Goal: Check status: Check status

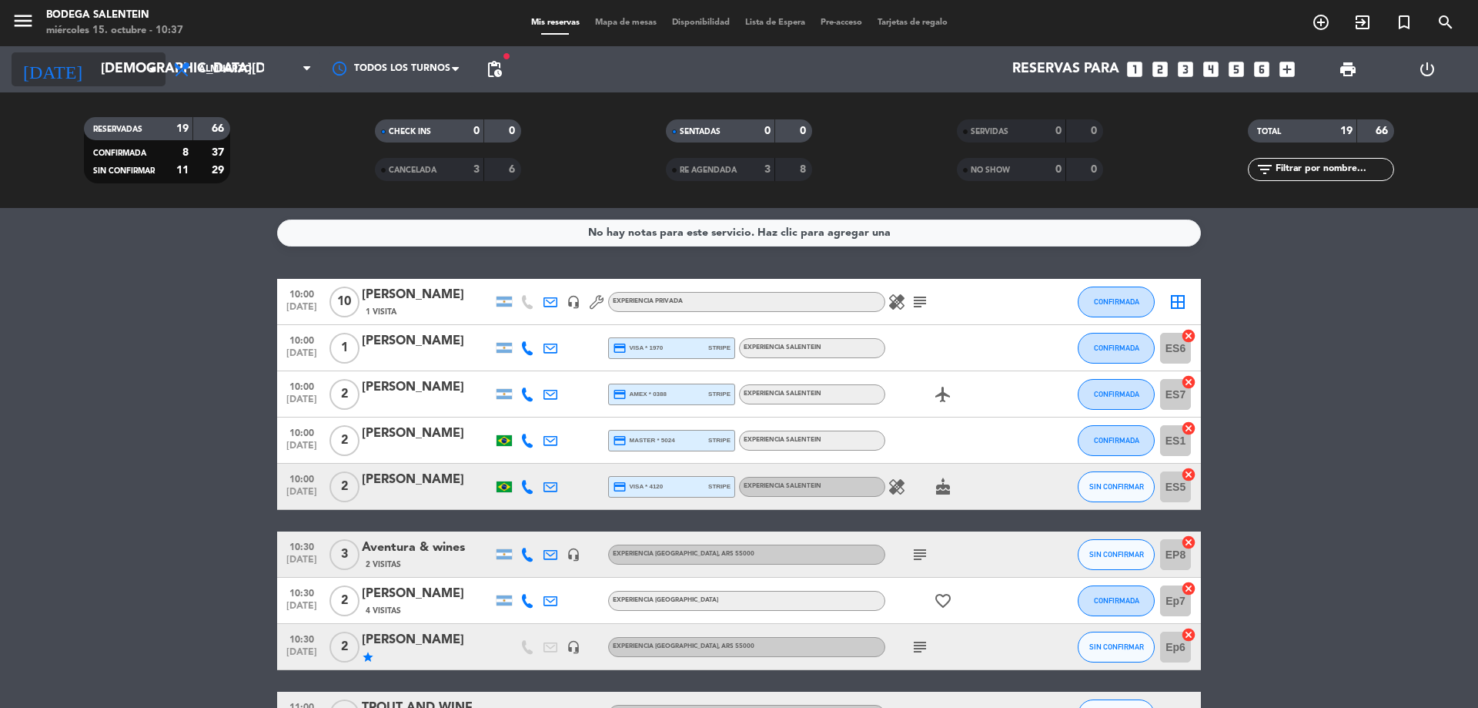
click at [115, 61] on input "[DEMOGRAPHIC_DATA][DATE]" at bounding box center [182, 69] width 179 height 31
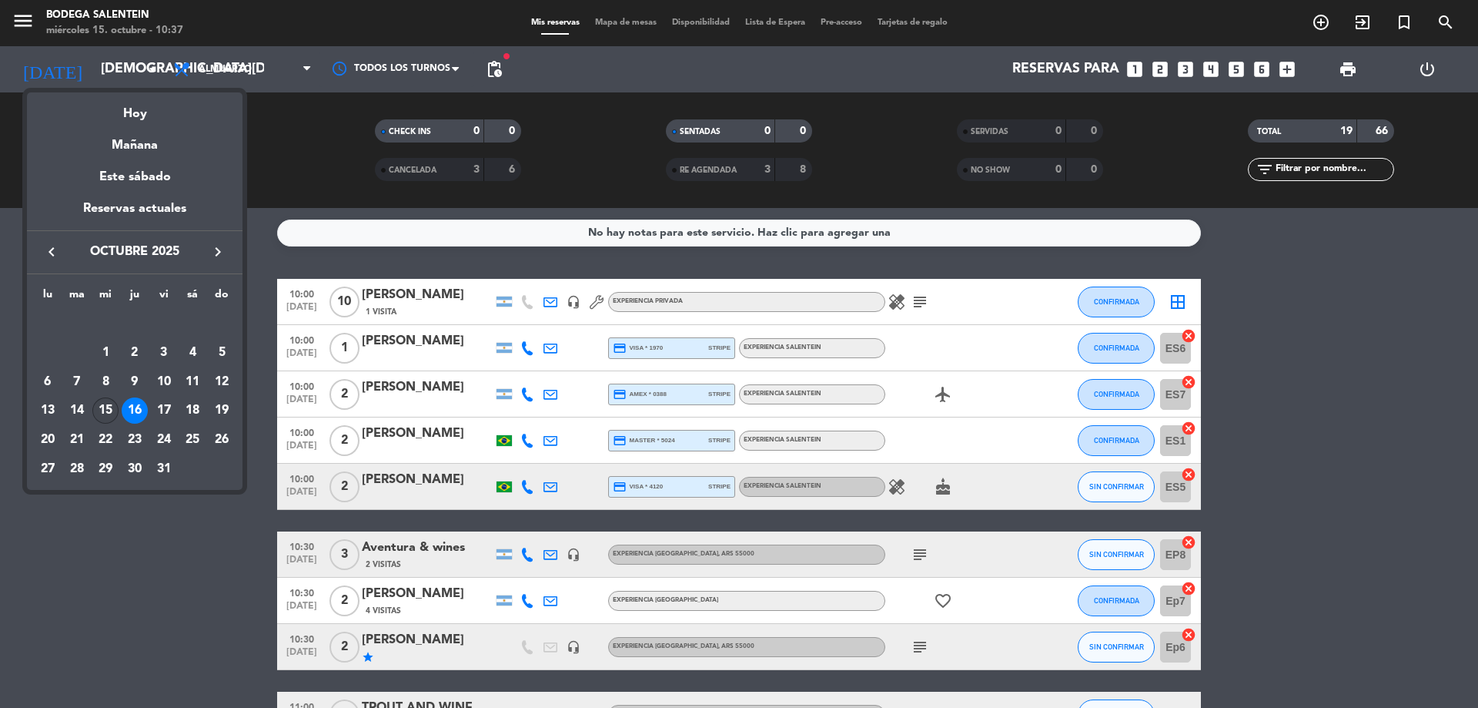
click at [97, 405] on div "15" at bounding box center [105, 410] width 26 height 26
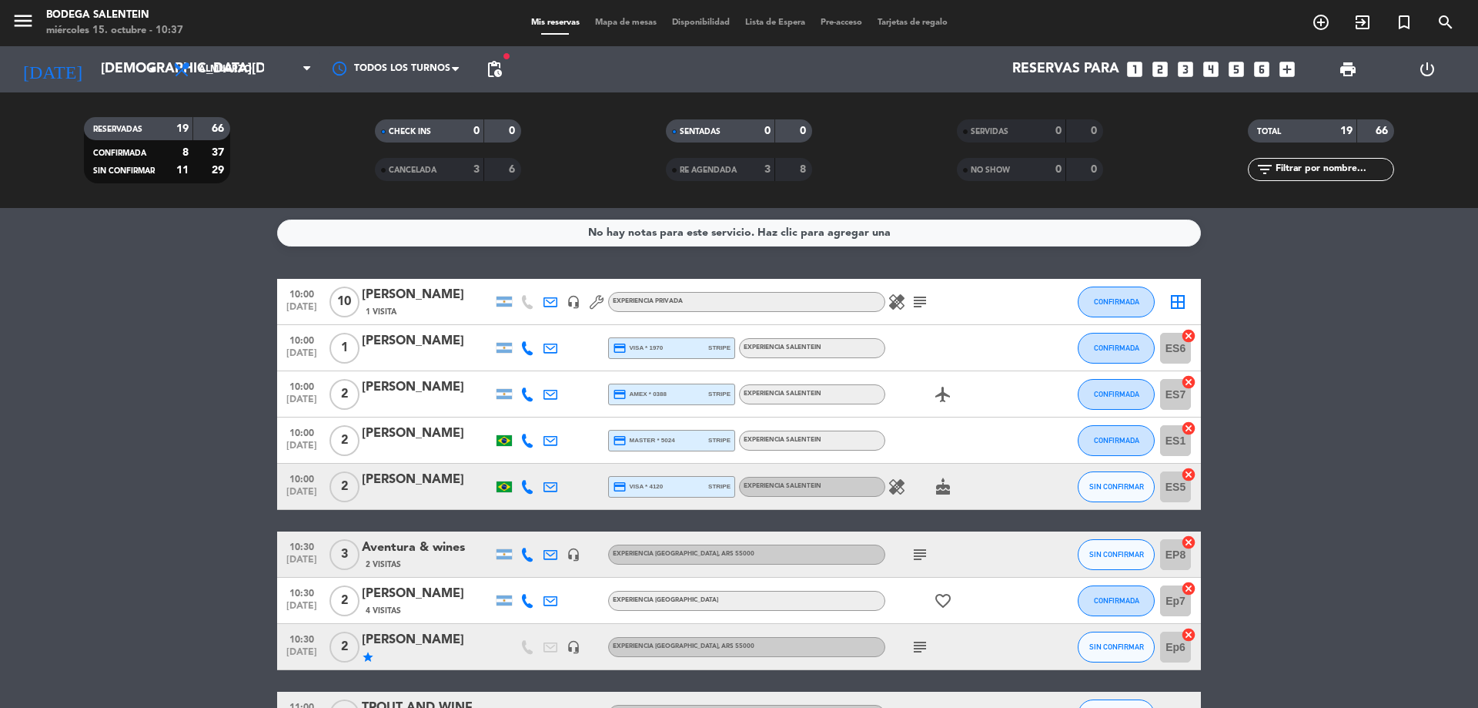
type input "[DATE]"
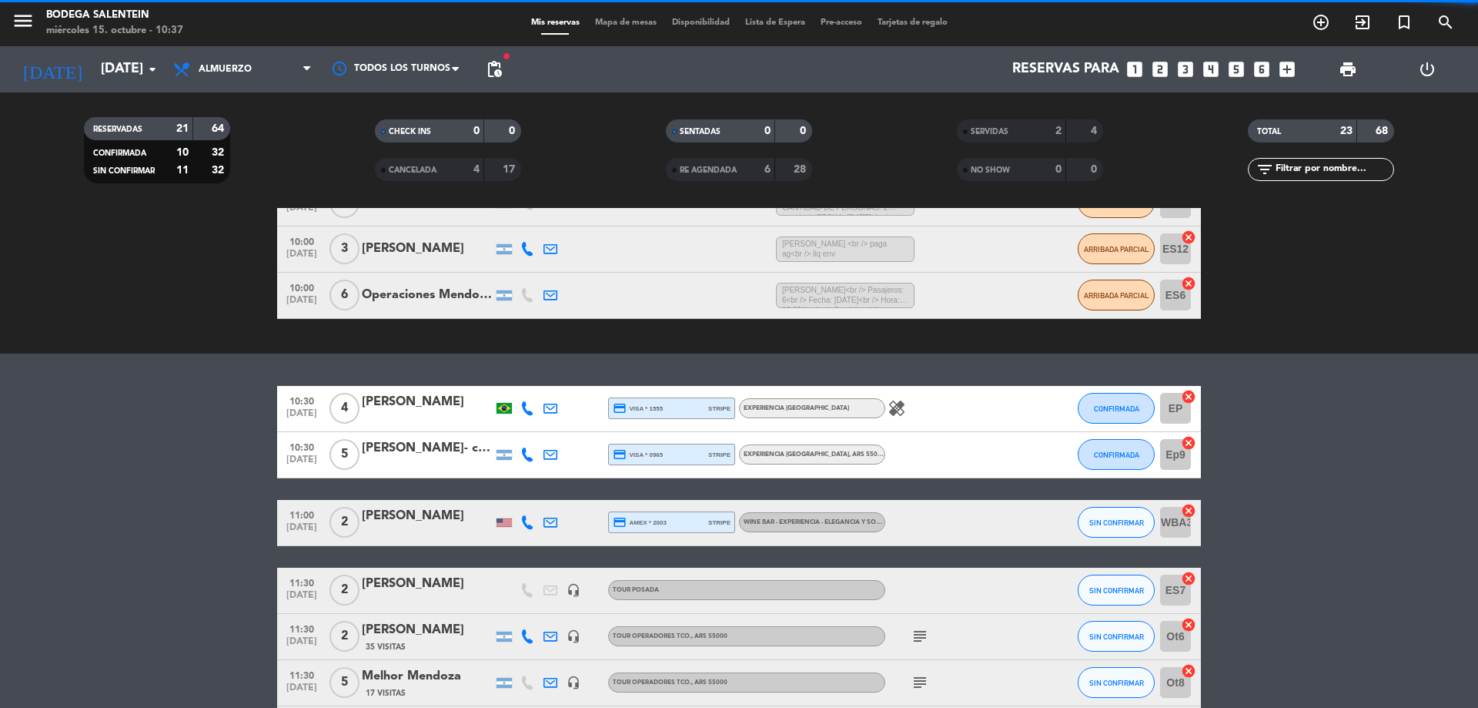
scroll to position [308, 0]
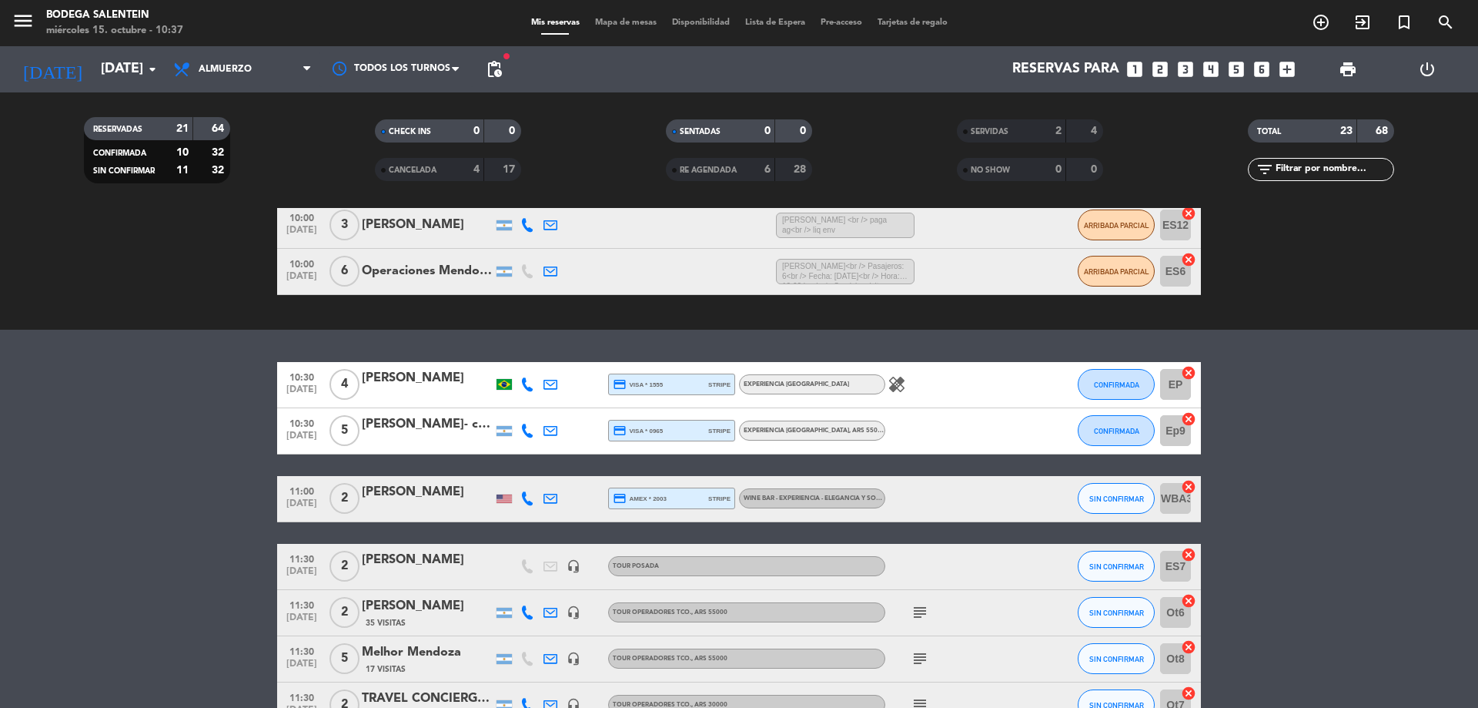
click at [839, 500] on span "WINE BAR - EXPERIENCIA - ELEGANCIA Y SOFISTICACIÓN DE [GEOGRAPHIC_DATA] , ARS 8…" at bounding box center [876, 498] width 264 height 6
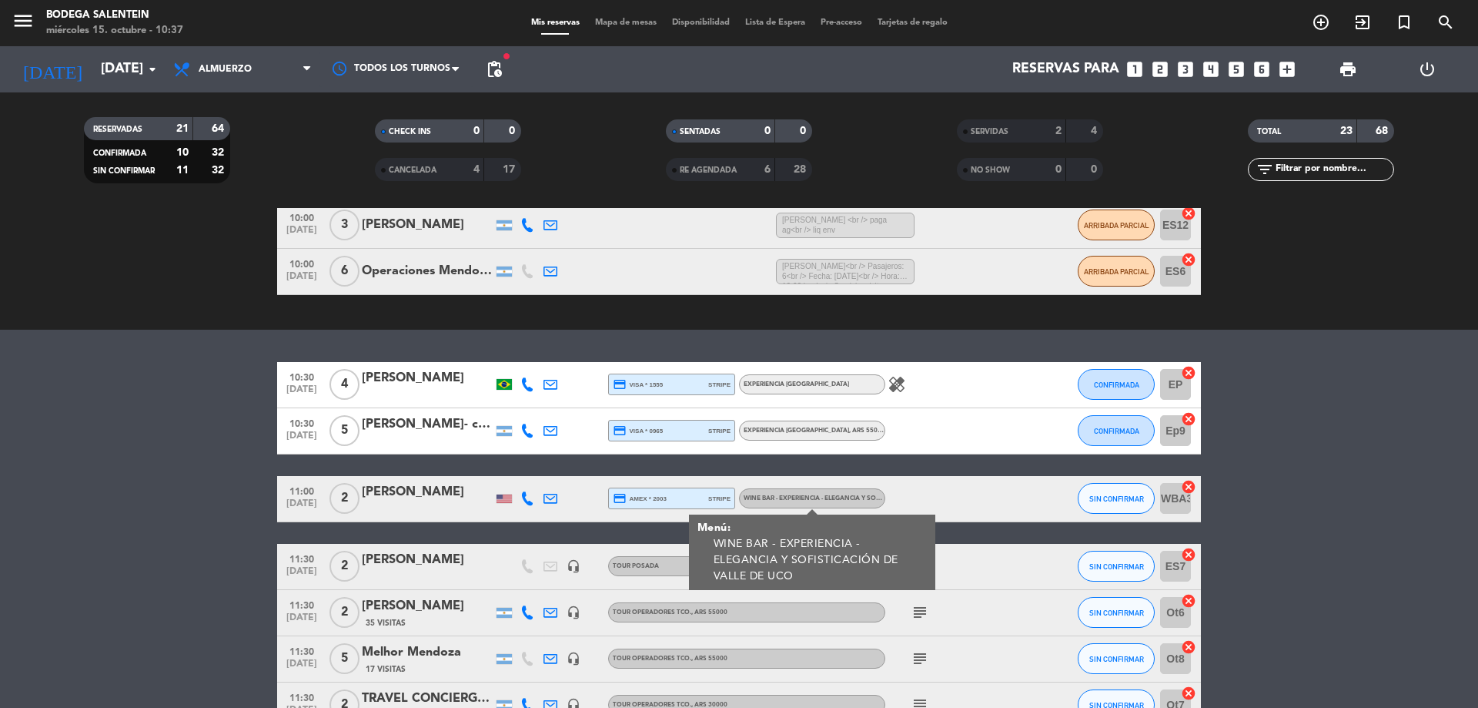
click at [839, 500] on span "WINE BAR - EXPERIENCIA - ELEGANCIA Y SOFISTICACIÓN DE [GEOGRAPHIC_DATA] , ARS 8…" at bounding box center [876, 498] width 264 height 6
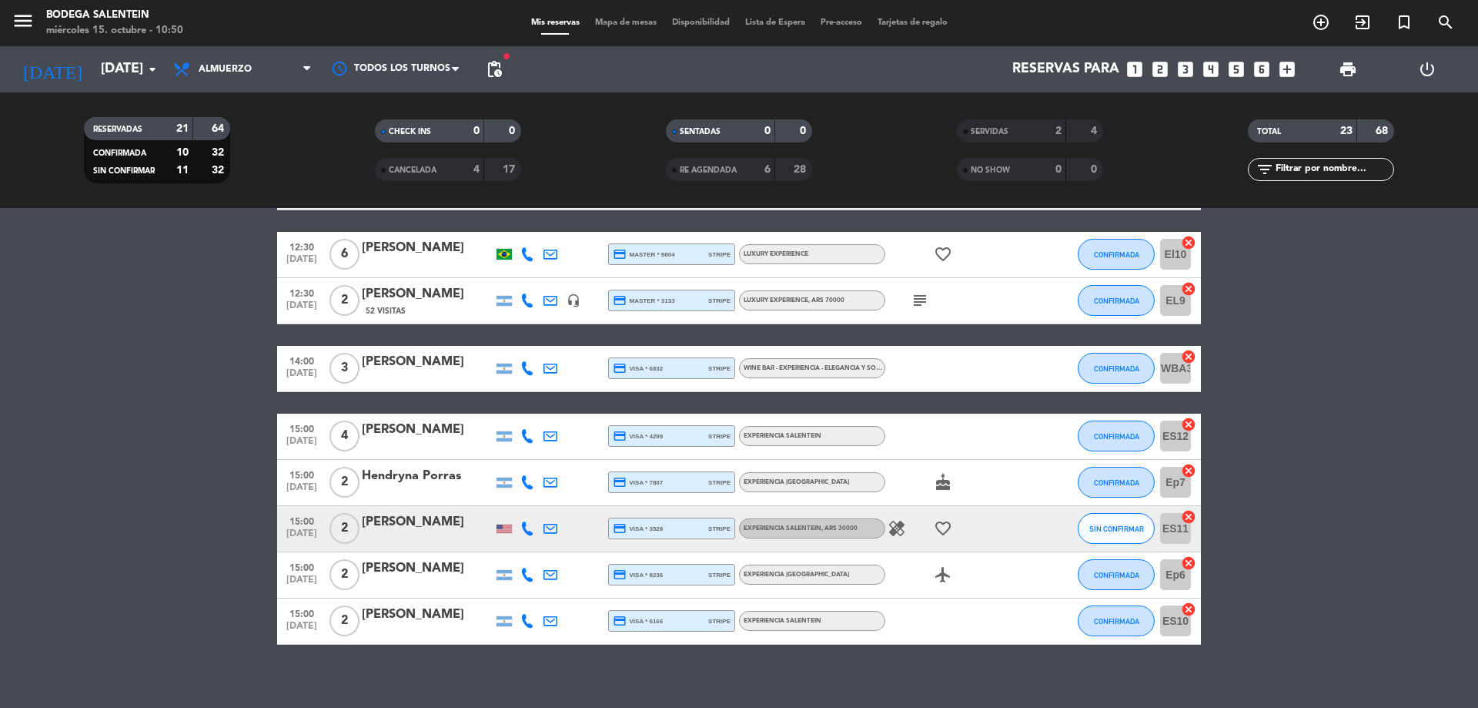
scroll to position [886, 0]
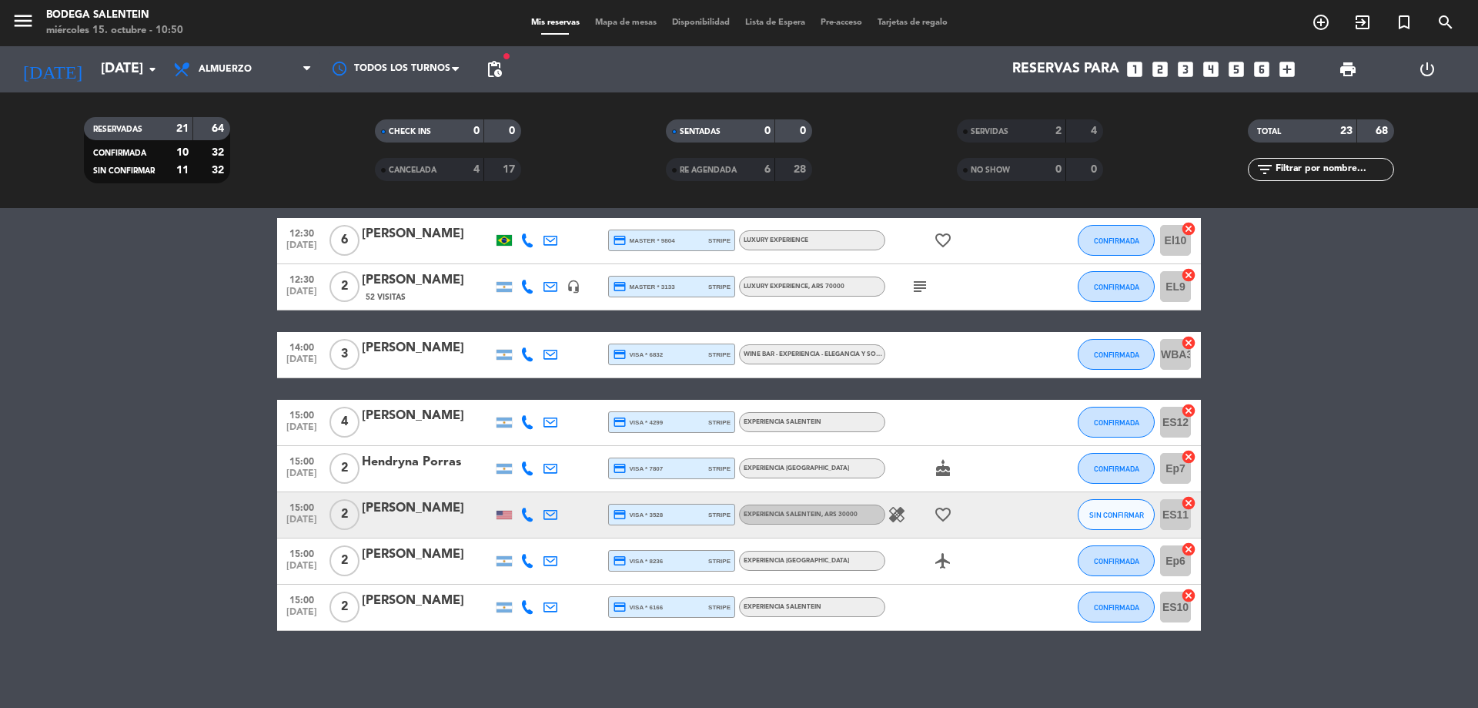
click at [415, 355] on div "[PERSON_NAME]" at bounding box center [427, 348] width 131 height 20
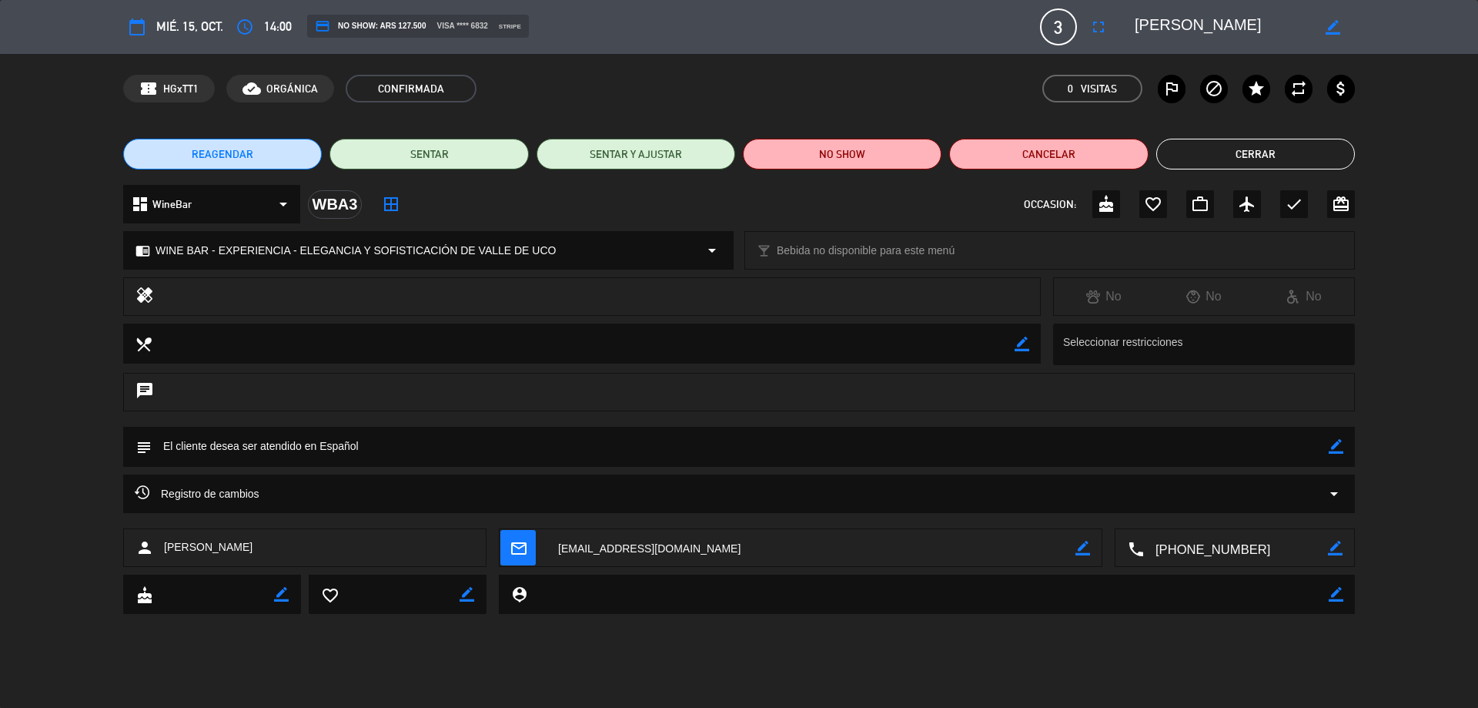
click at [1281, 149] on button "Cerrar" at bounding box center [1256, 154] width 199 height 31
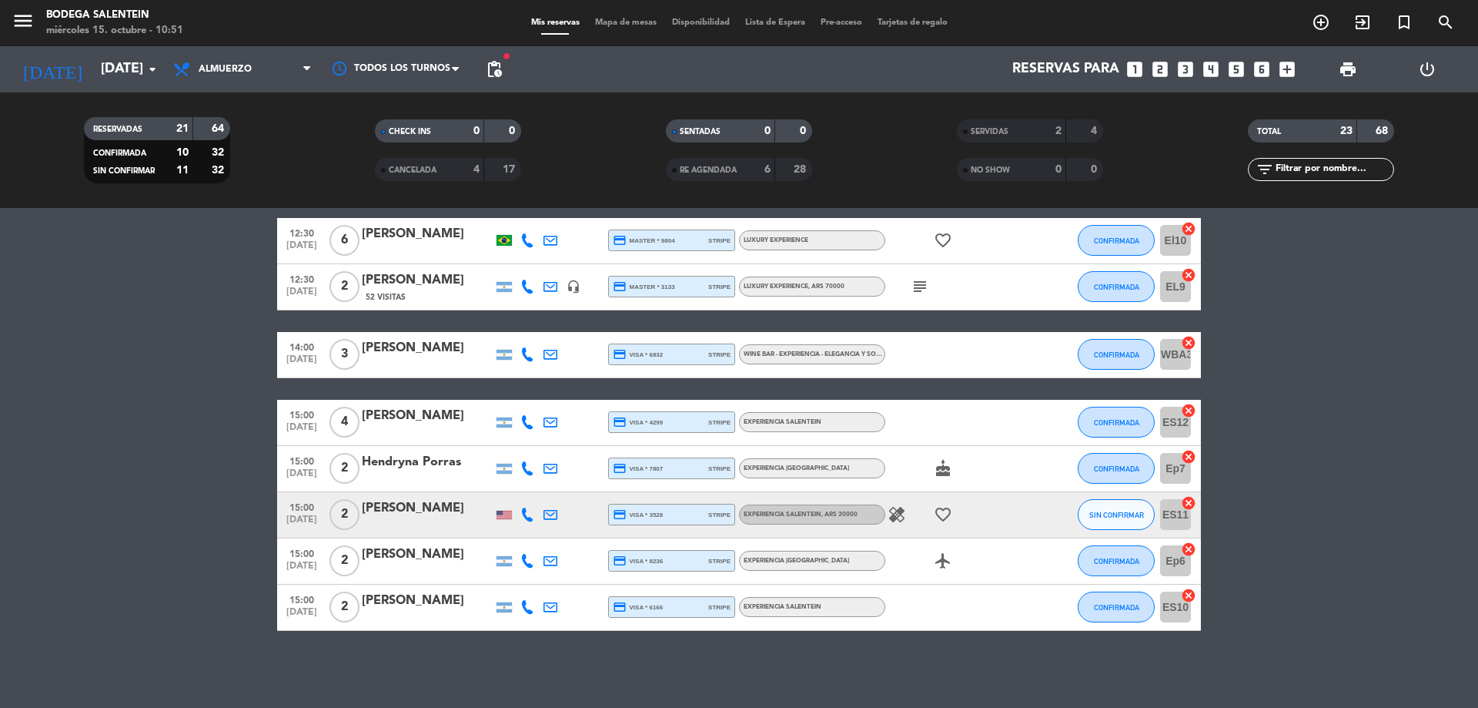
click at [417, 354] on div "[PERSON_NAME]" at bounding box center [427, 348] width 131 height 20
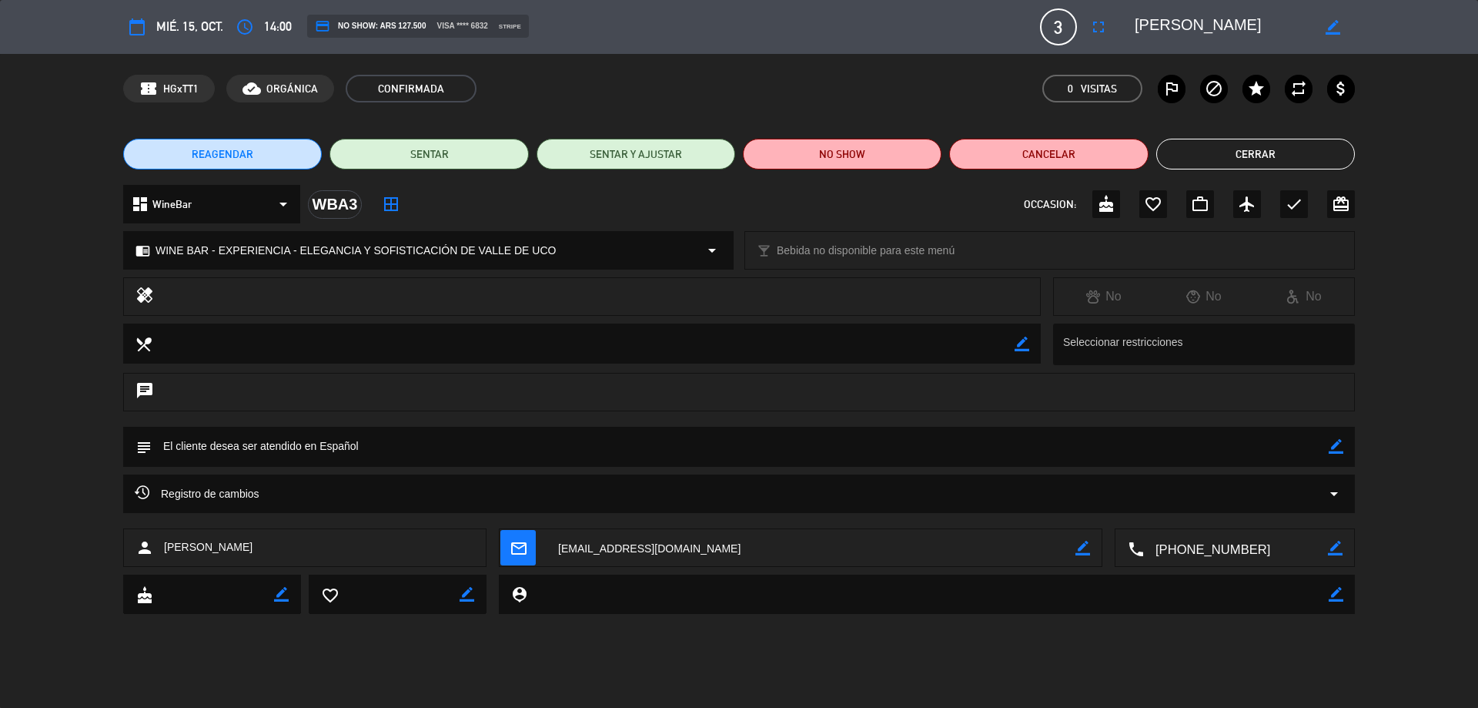
click at [1237, 150] on button "Cerrar" at bounding box center [1256, 154] width 199 height 31
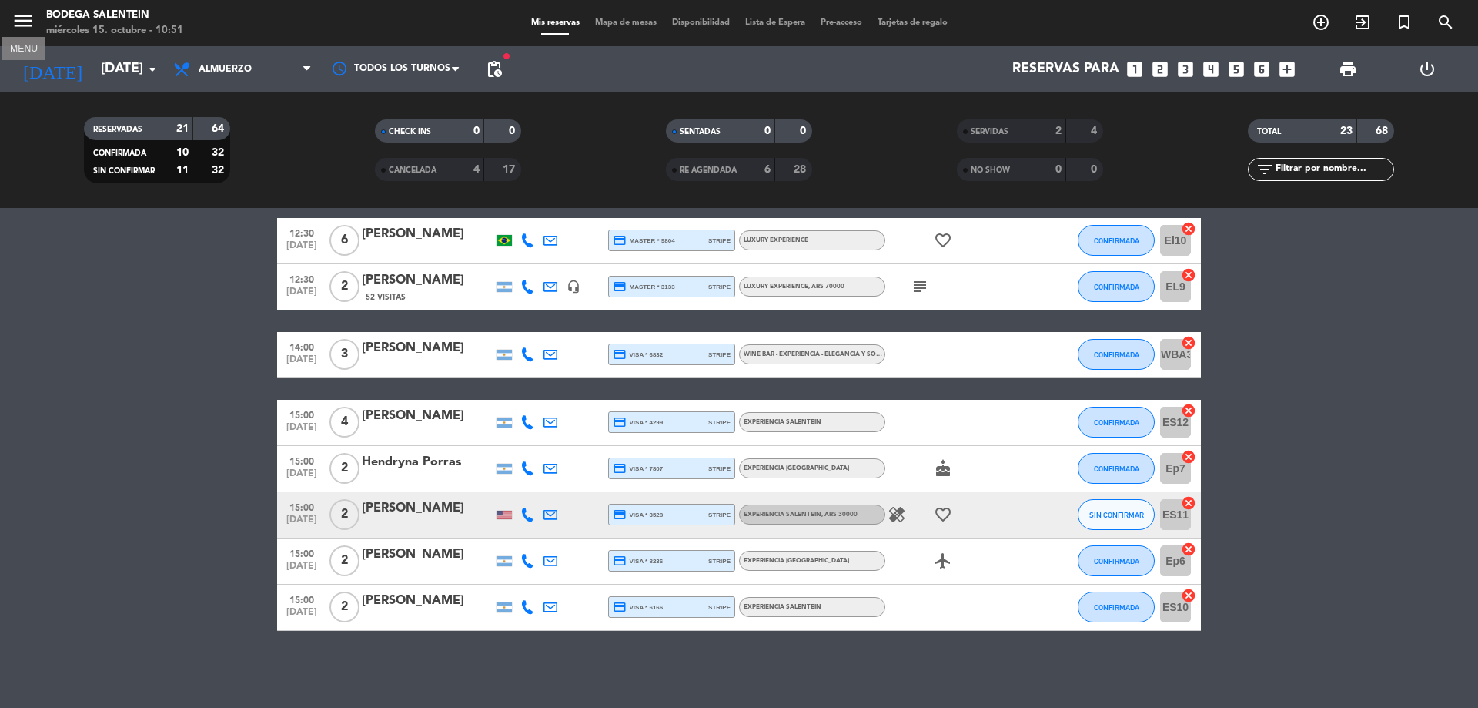
click at [25, 13] on icon "menu" at bounding box center [23, 20] width 23 height 23
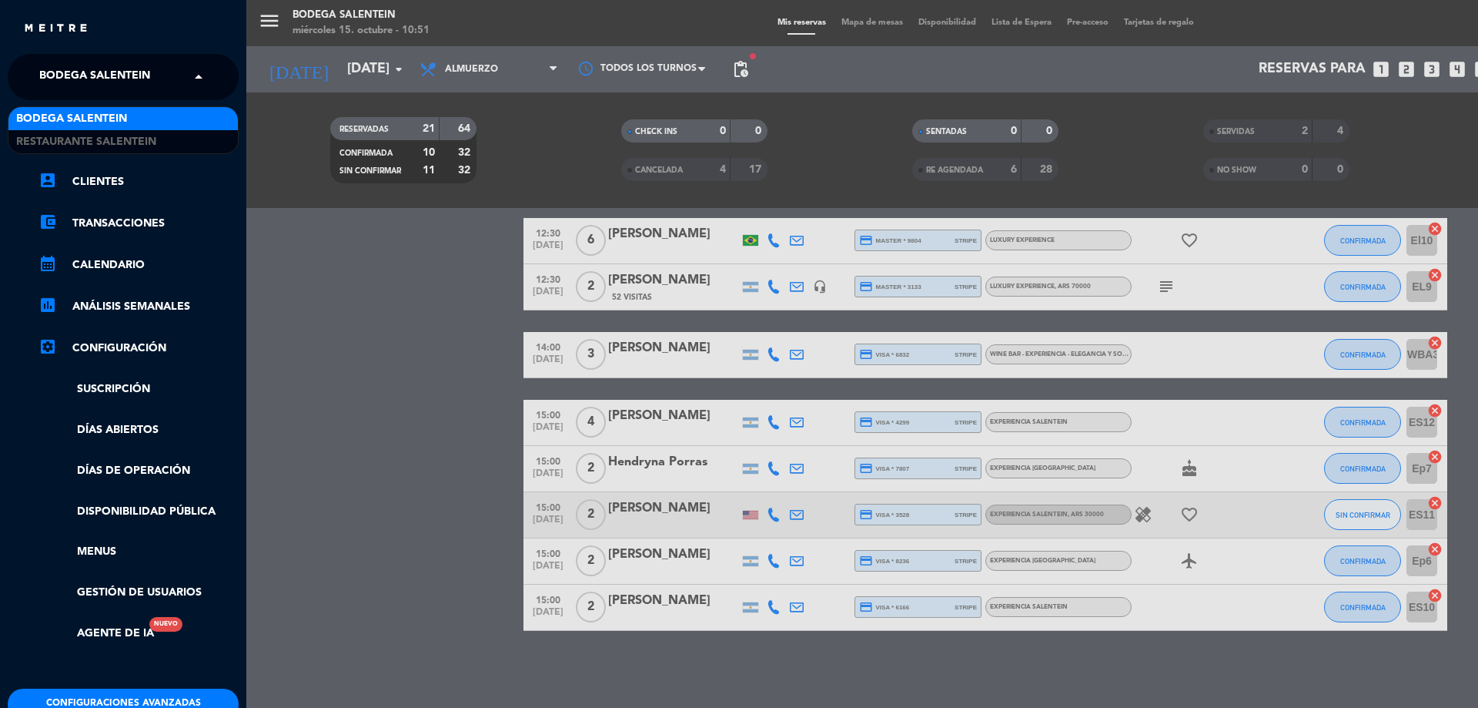
click at [159, 77] on div "× Bodega Salentein" at bounding box center [103, 77] width 140 height 32
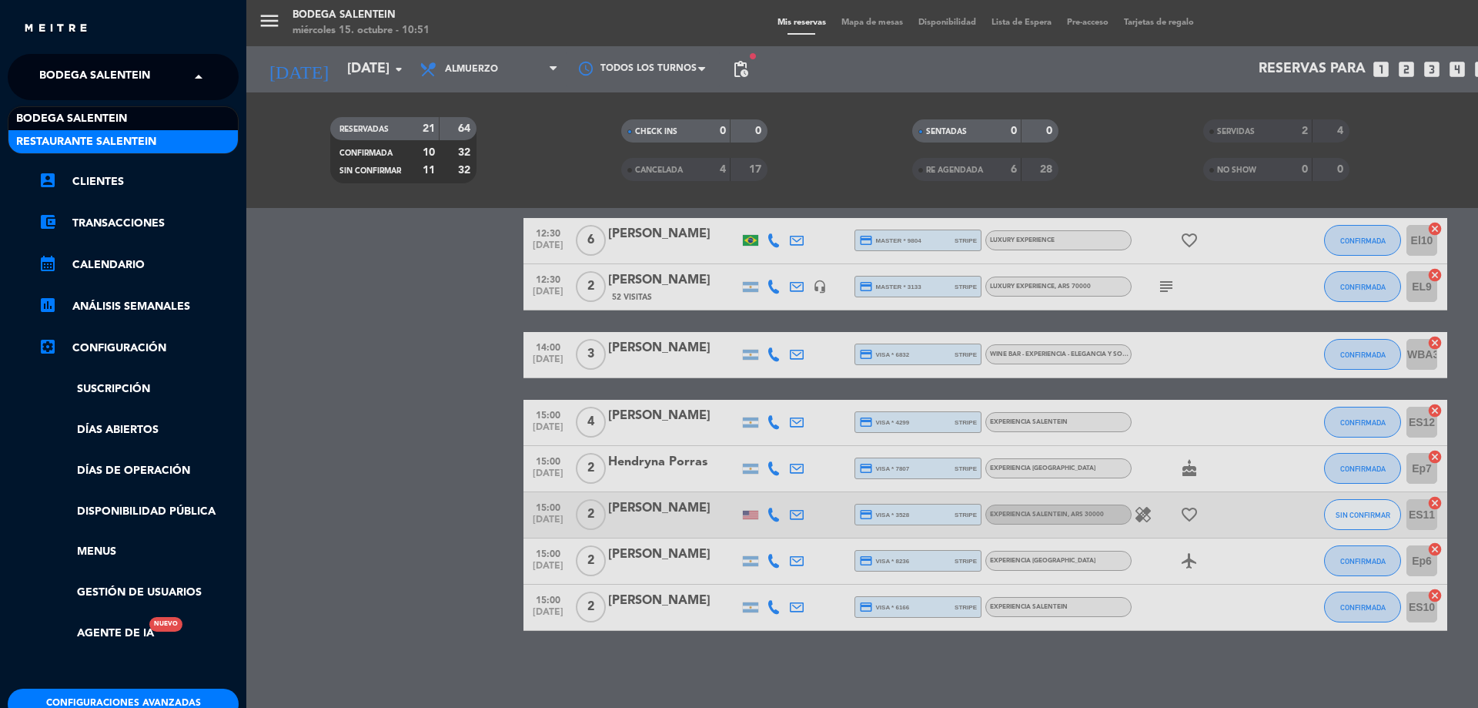
click at [155, 140] on span "Restaurante Salentein" at bounding box center [86, 142] width 140 height 18
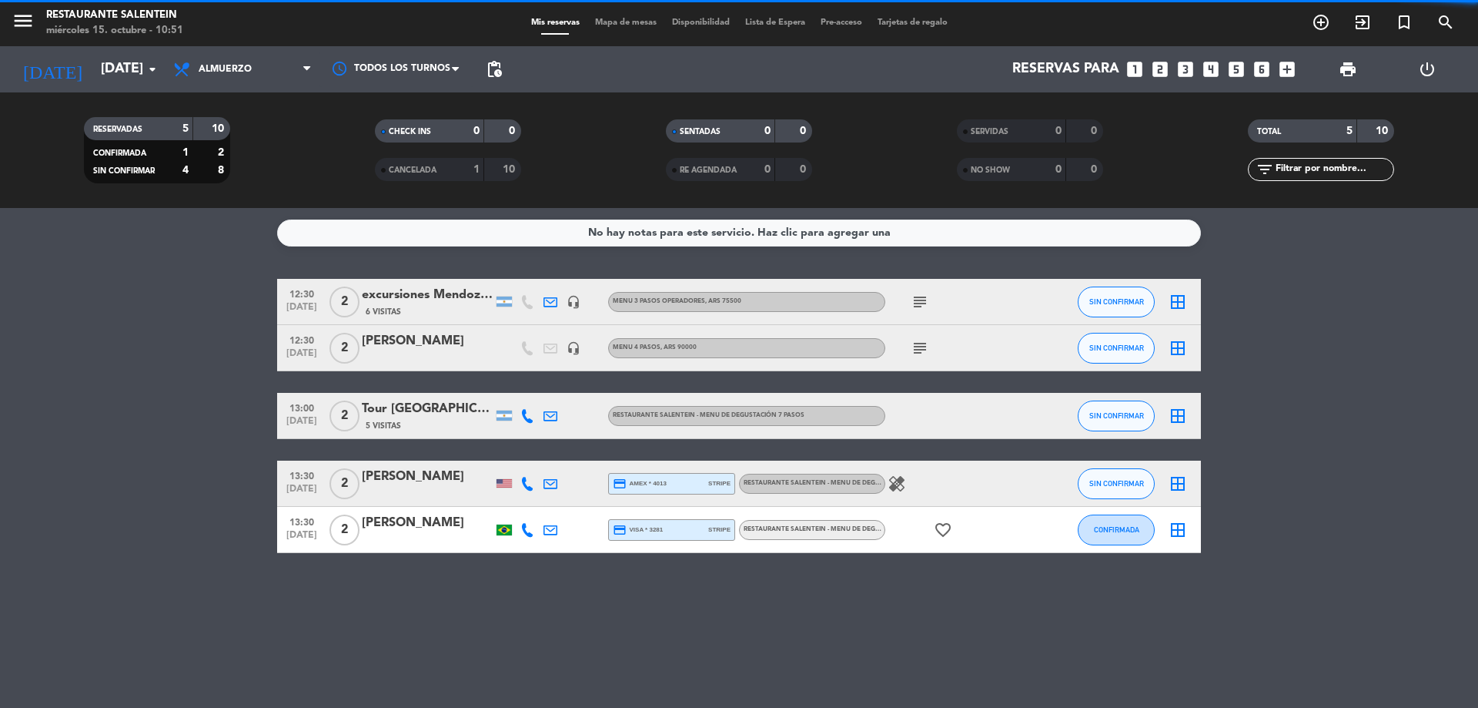
scroll to position [0, 0]
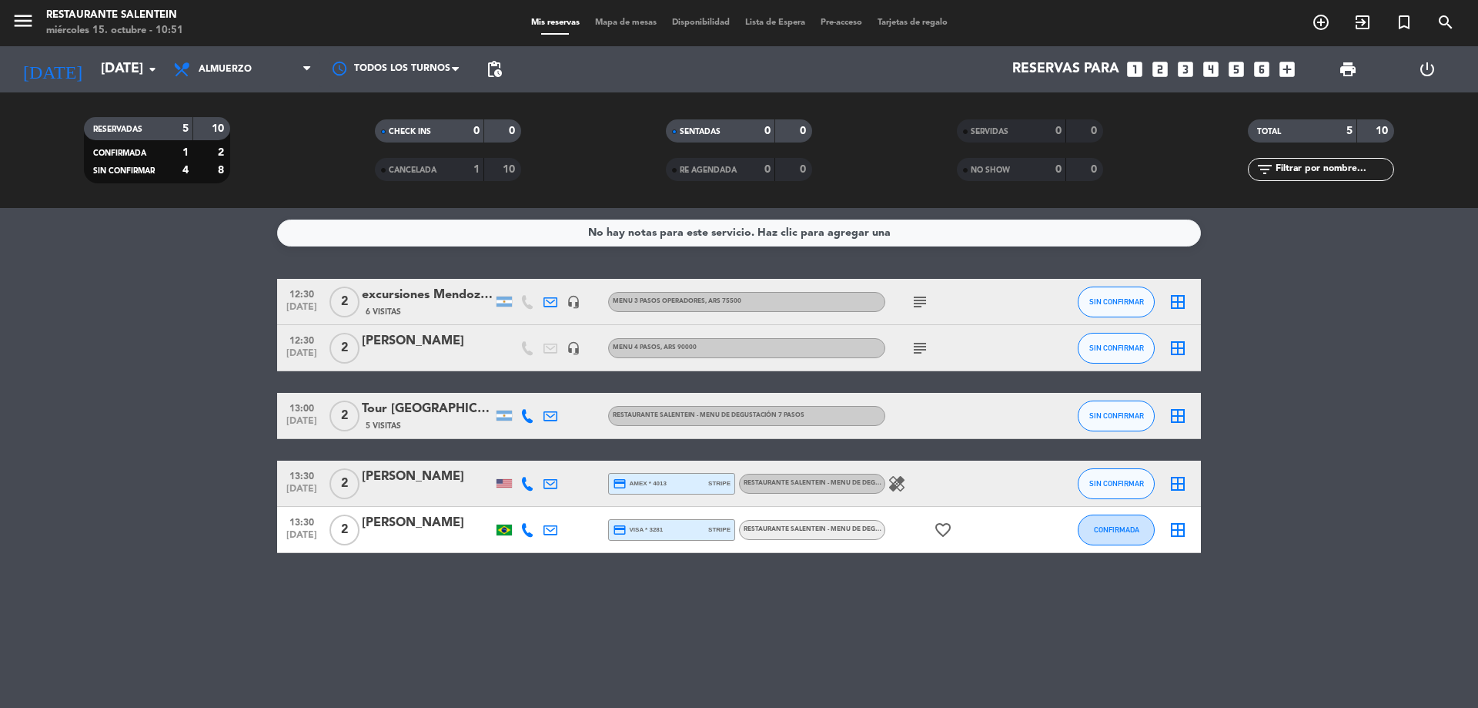
click at [426, 493] on div at bounding box center [427, 493] width 131 height 12
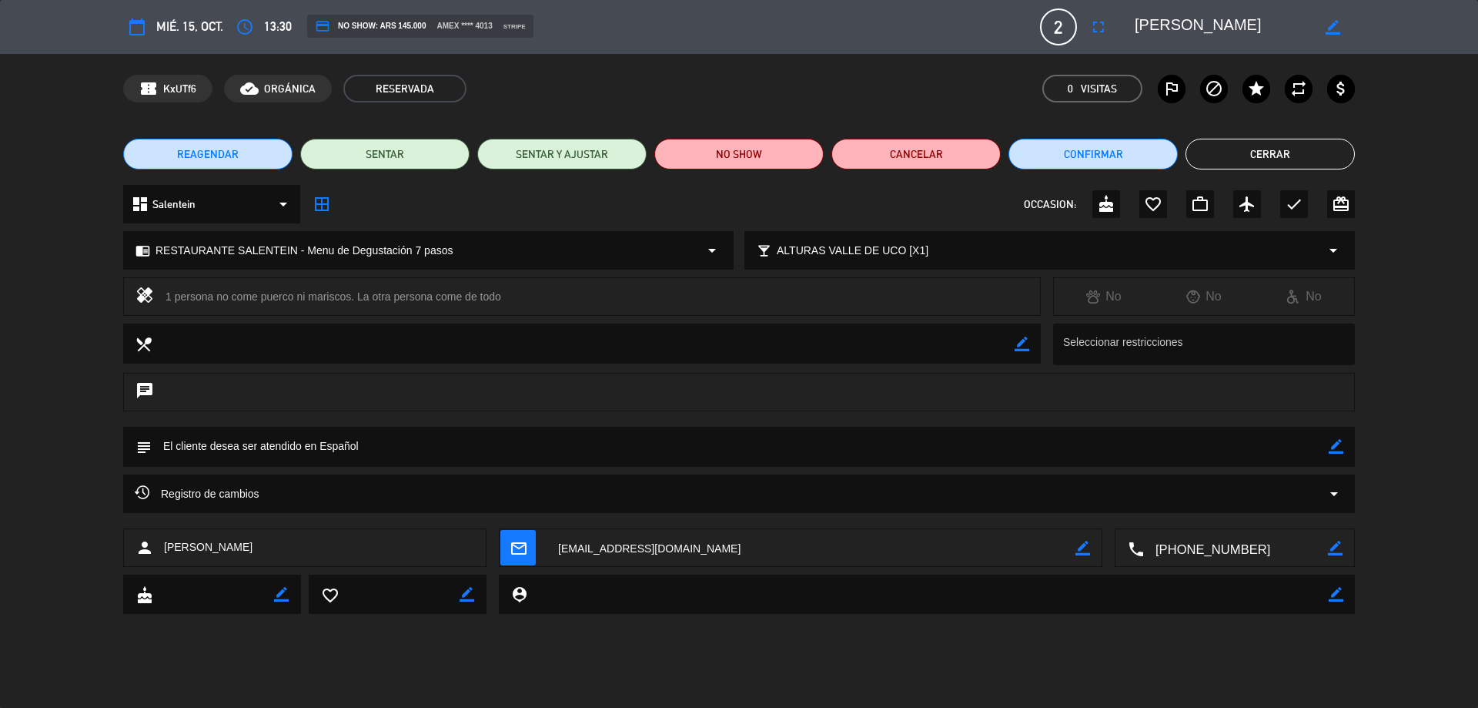
click at [1276, 146] on button "Cerrar" at bounding box center [1270, 154] width 169 height 31
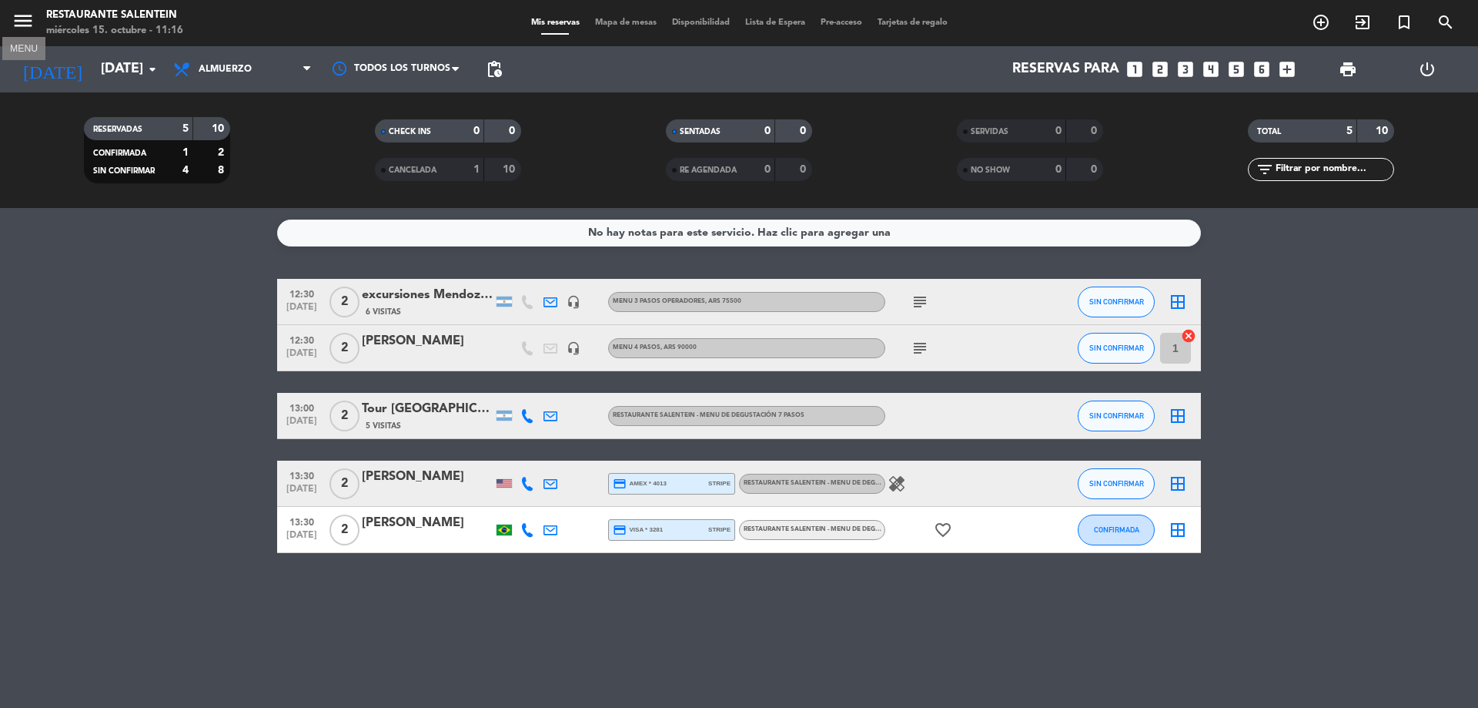
click at [22, 22] on icon "menu" at bounding box center [23, 20] width 23 height 23
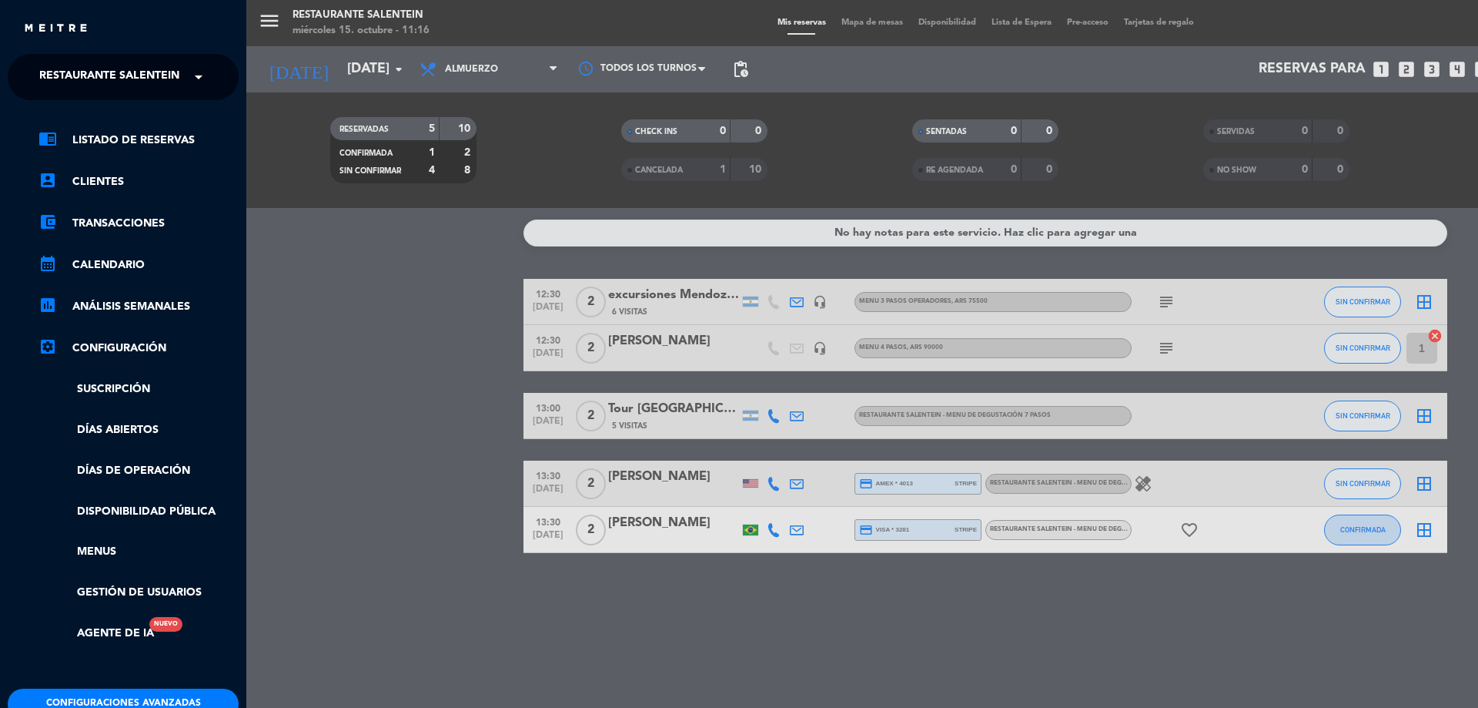
click at [82, 75] on span "Restaurante Salentein" at bounding box center [109, 77] width 140 height 32
click at [86, 116] on span "Bodega Salentein" at bounding box center [71, 119] width 111 height 18
